Goal: Transaction & Acquisition: Purchase product/service

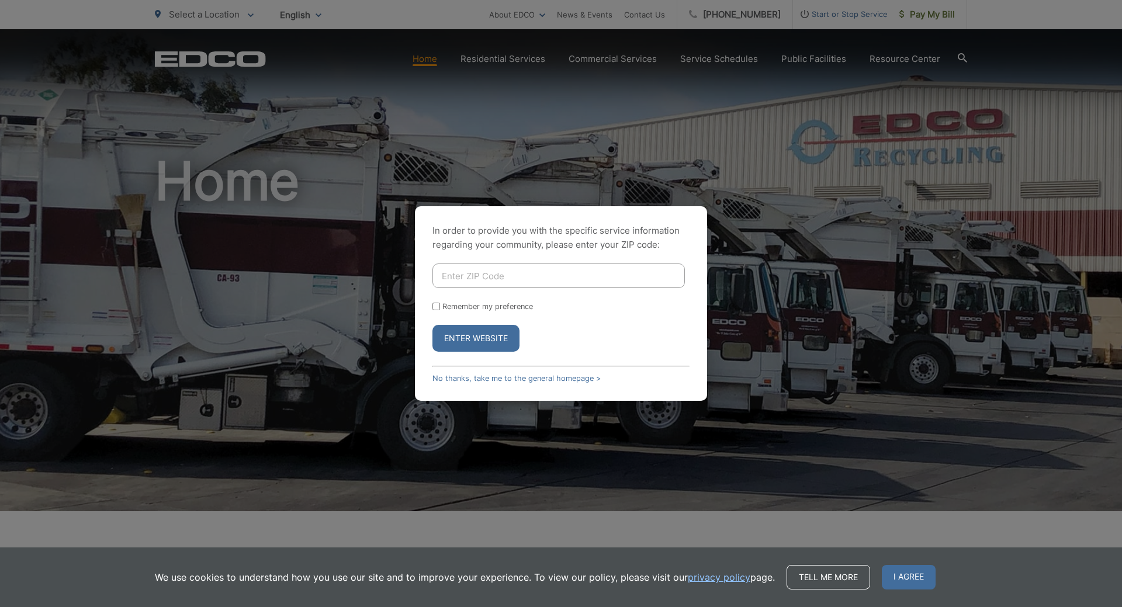
click at [487, 278] on input "Enter ZIP Code" at bounding box center [558, 276] width 252 height 25
type input "92029"
click at [483, 340] on button "Enter Website" at bounding box center [475, 338] width 87 height 27
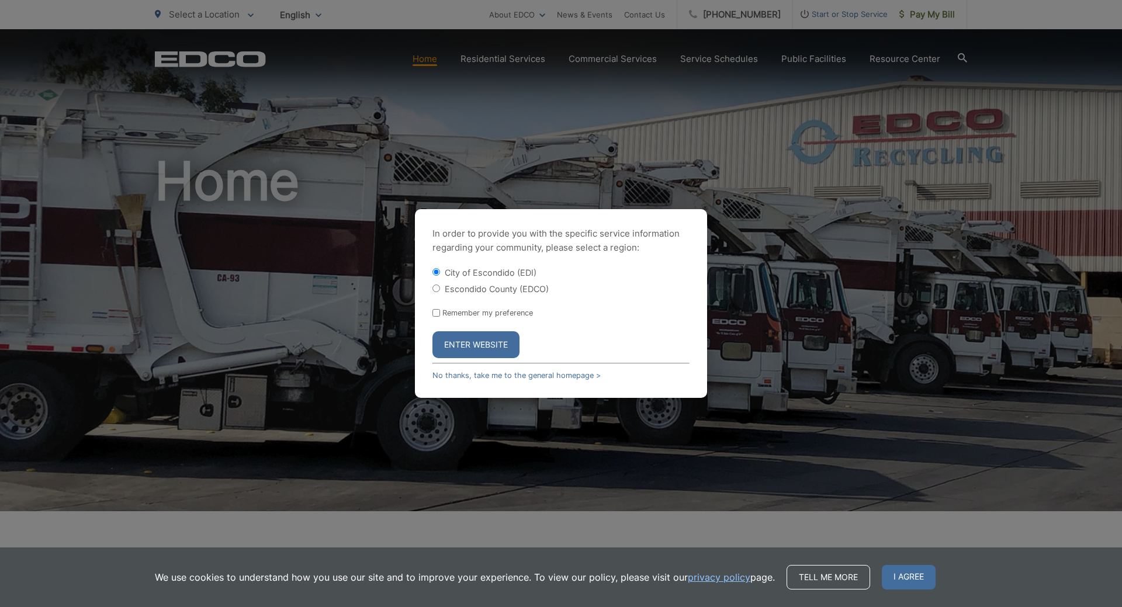
click at [435, 289] on input "Escondido County (EDCO)" at bounding box center [436, 289] width 8 height 8
radio input "true"
click at [480, 346] on button "Enter Website" at bounding box center [475, 344] width 87 height 27
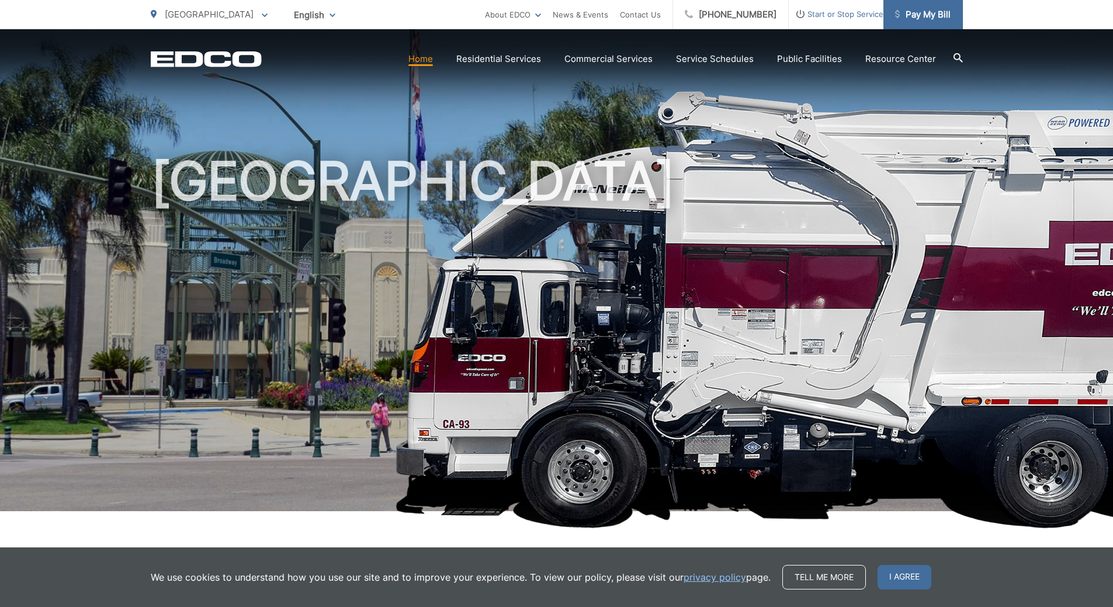
click at [918, 15] on span "Pay My Bill" at bounding box center [923, 15] width 56 height 14
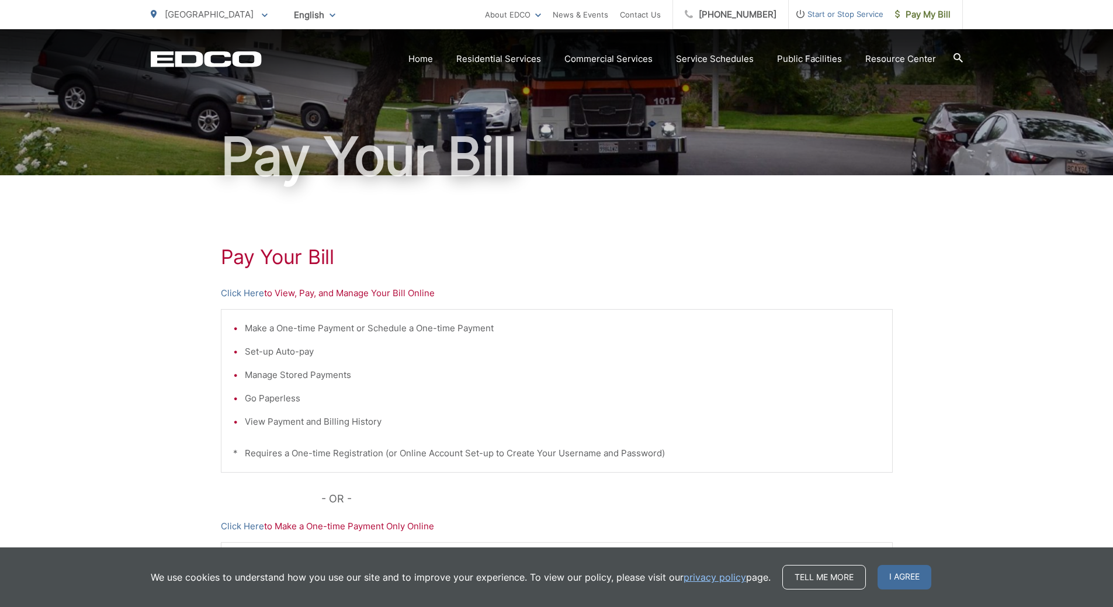
scroll to position [117, 0]
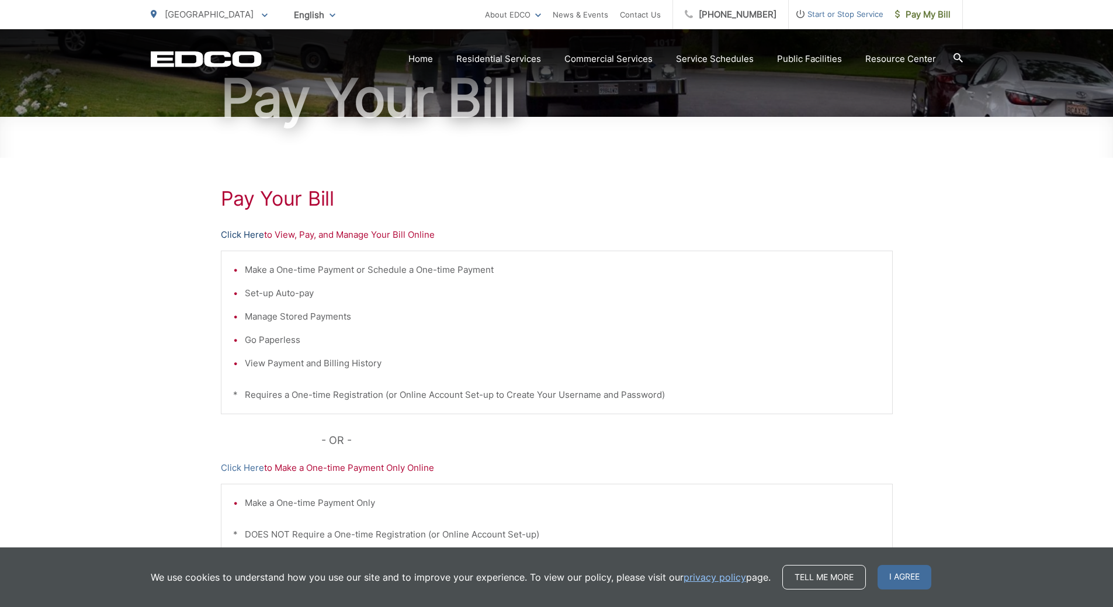
click at [249, 235] on link "Click Here" at bounding box center [242, 235] width 43 height 14
